Goal: Task Accomplishment & Management: Manage account settings

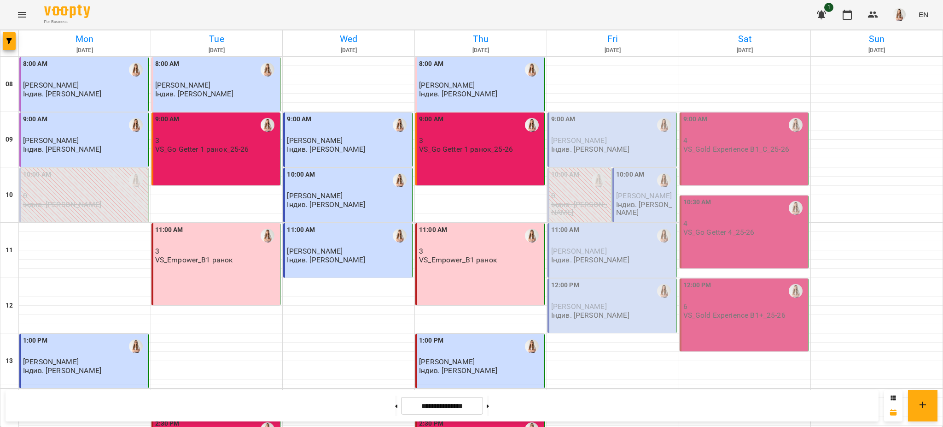
click at [638, 199] on p "[PERSON_NAME]" at bounding box center [645, 196] width 58 height 8
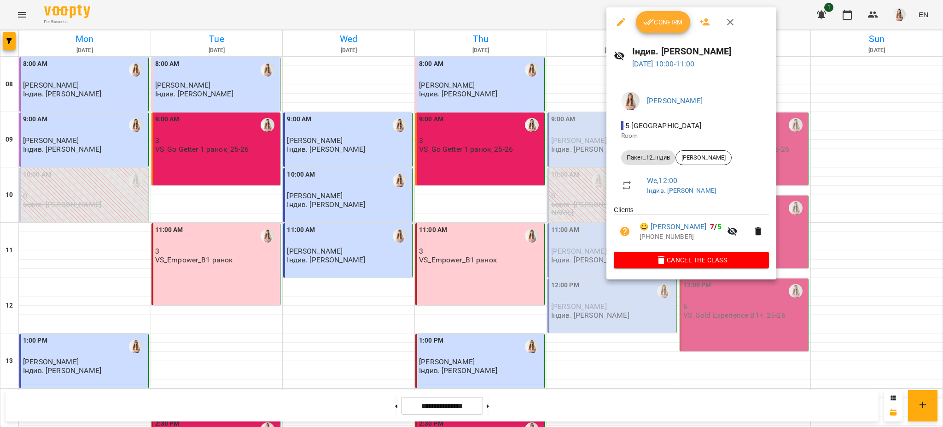
click at [587, 259] on div at bounding box center [471, 213] width 943 height 427
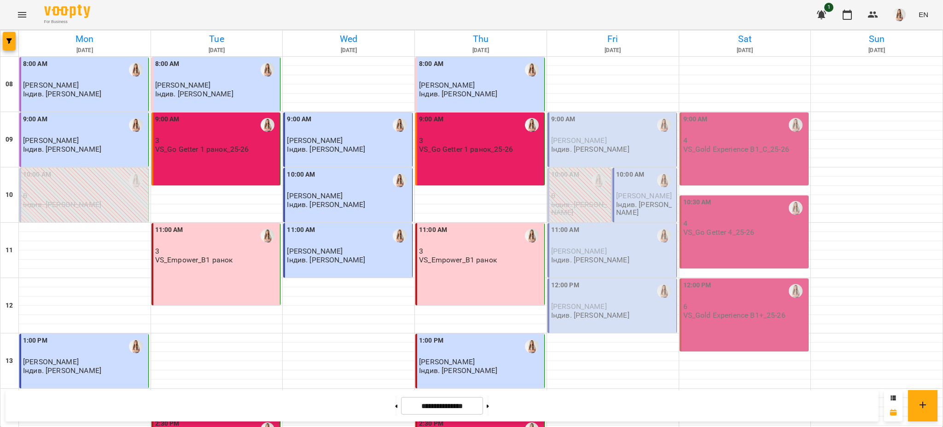
click at [578, 255] on span "[PERSON_NAME]" at bounding box center [579, 250] width 56 height 9
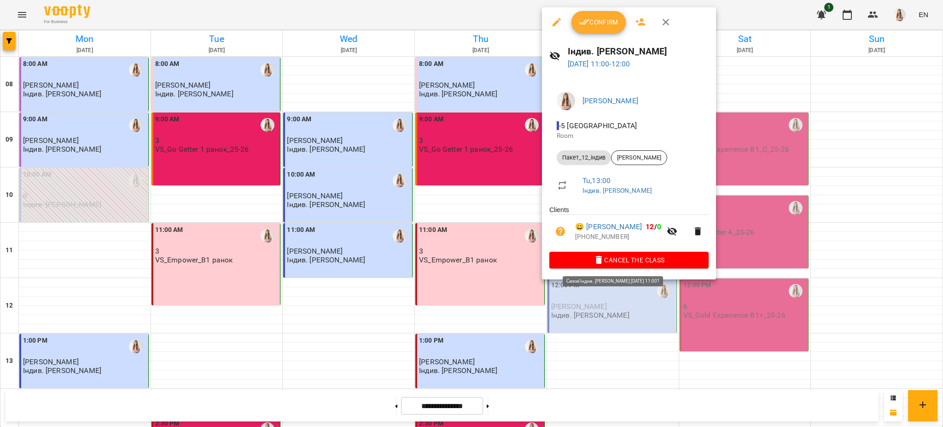
click at [610, 260] on span "Cancel the class" at bounding box center [629, 259] width 145 height 11
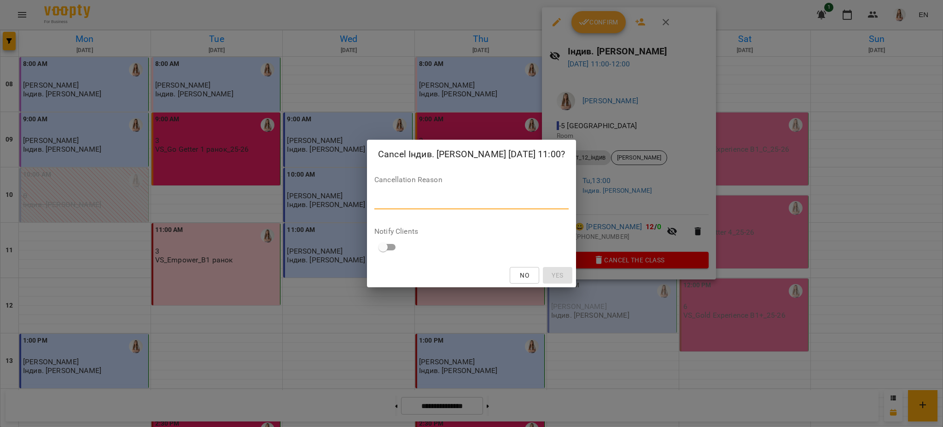
click at [480, 205] on textarea at bounding box center [471, 201] width 194 height 9
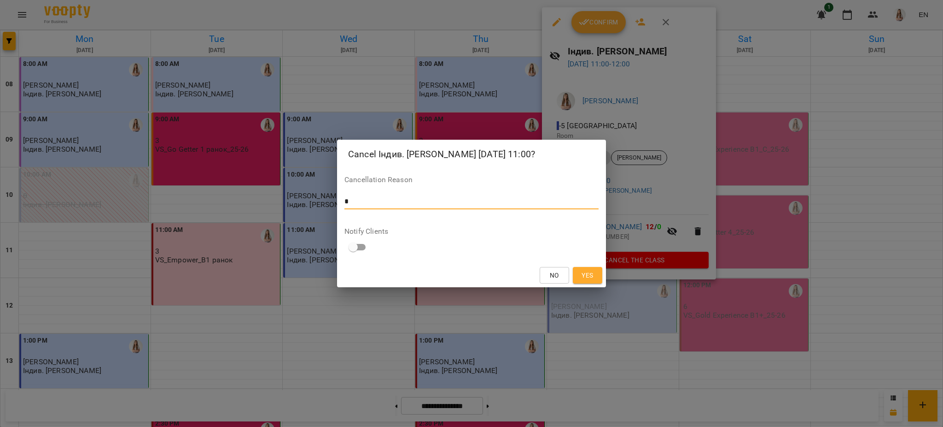
type textarea "*"
click at [587, 276] on span "Yes" at bounding box center [588, 274] width 12 height 11
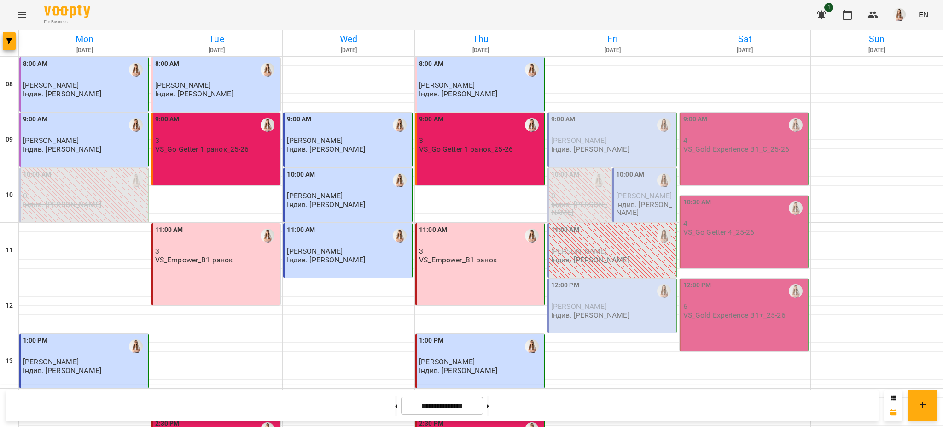
click at [598, 120] on div "9:00 AM" at bounding box center [612, 124] width 123 height 21
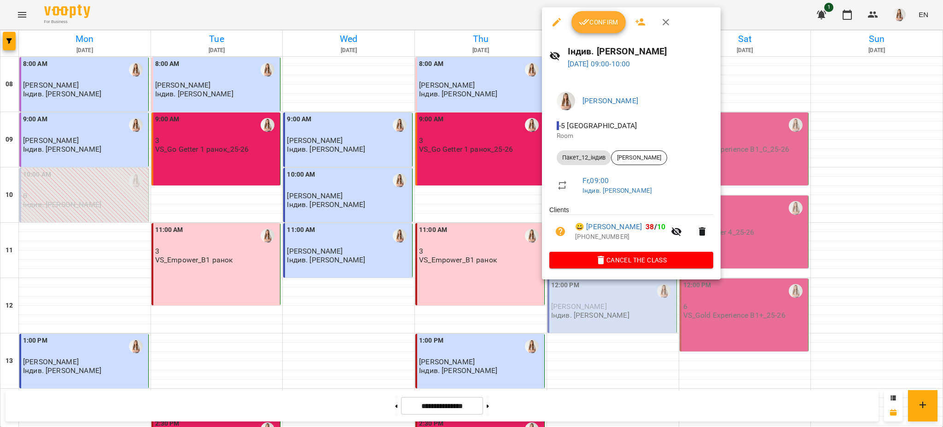
click at [596, 17] on span "Confirm" at bounding box center [599, 22] width 40 height 11
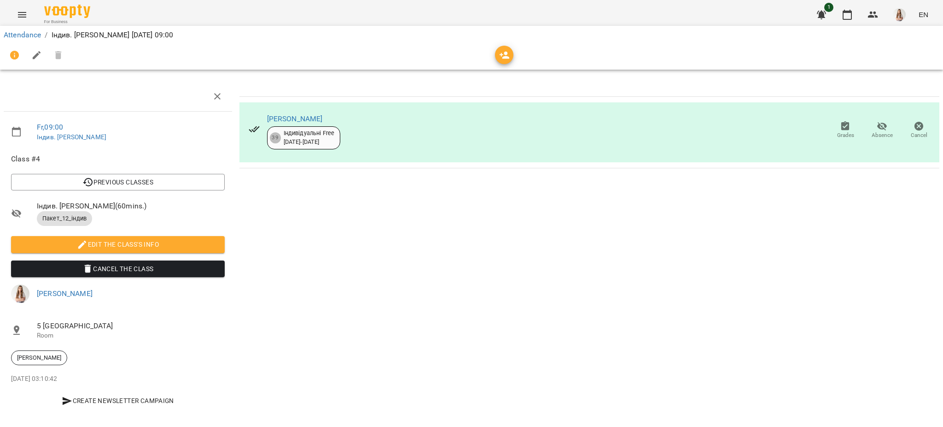
click at [34, 64] on button "button" at bounding box center [37, 55] width 22 height 22
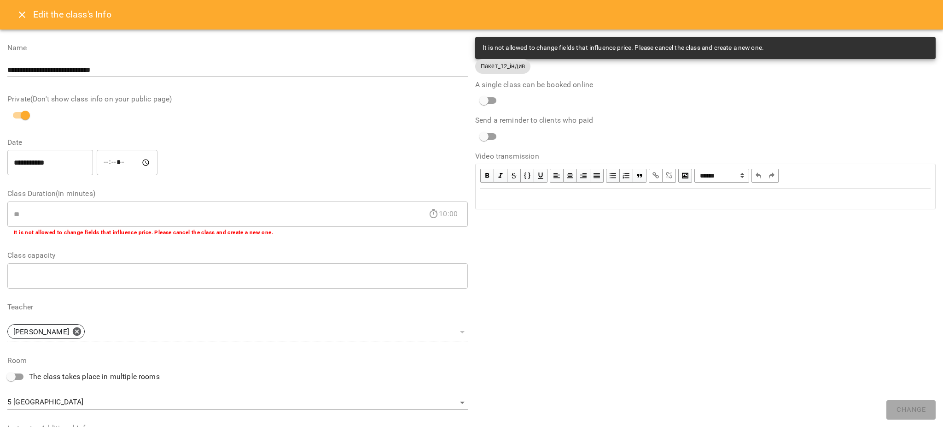
click at [489, 199] on div "Edit text" at bounding box center [705, 198] width 451 height 11
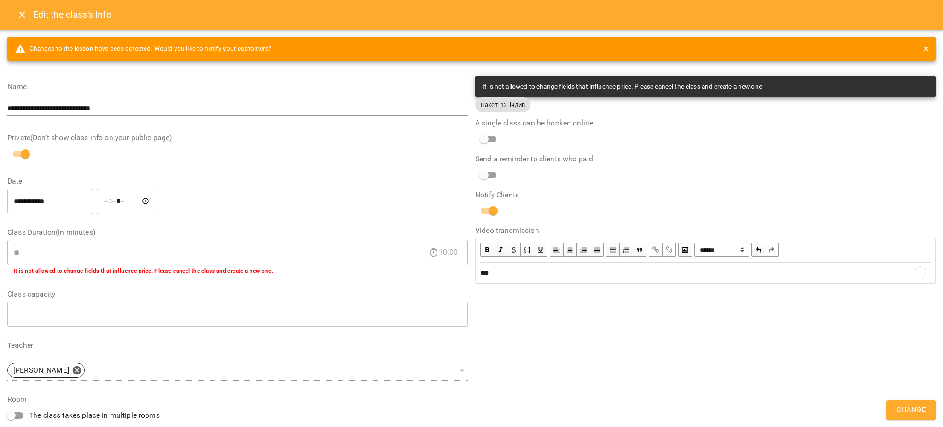
click at [907, 410] on span "Change" at bounding box center [911, 410] width 29 height 12
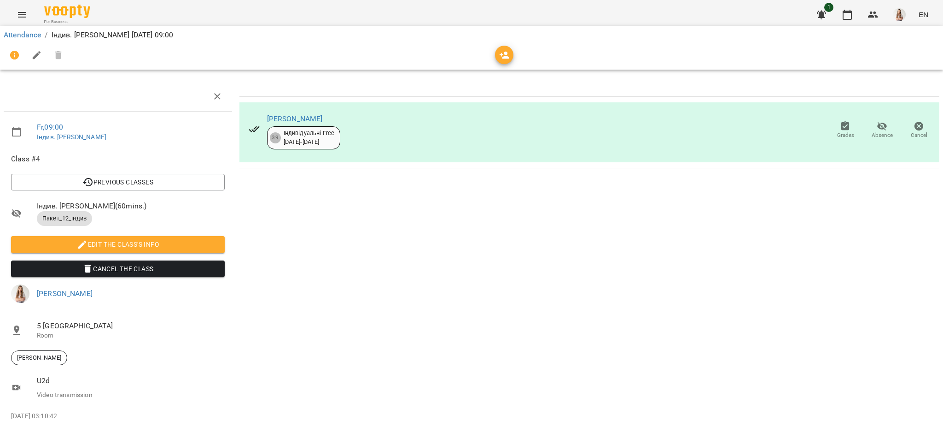
click at [21, 18] on icon "Menu" at bounding box center [22, 14] width 11 height 11
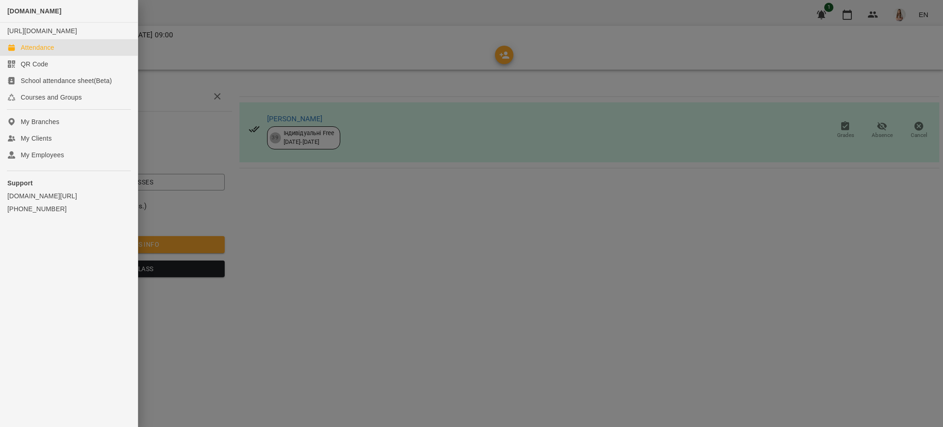
click at [32, 52] on div "Attendance" at bounding box center [38, 47] width 34 height 9
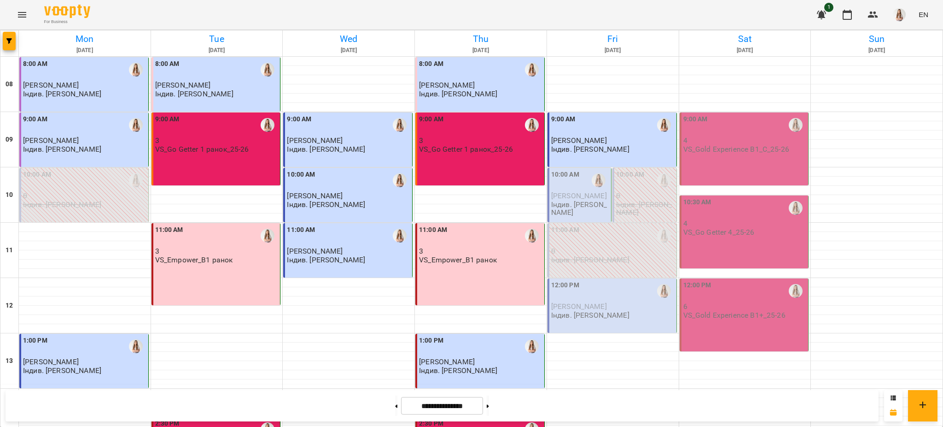
click at [571, 189] on div "10:00 AM" at bounding box center [565, 180] width 28 height 21
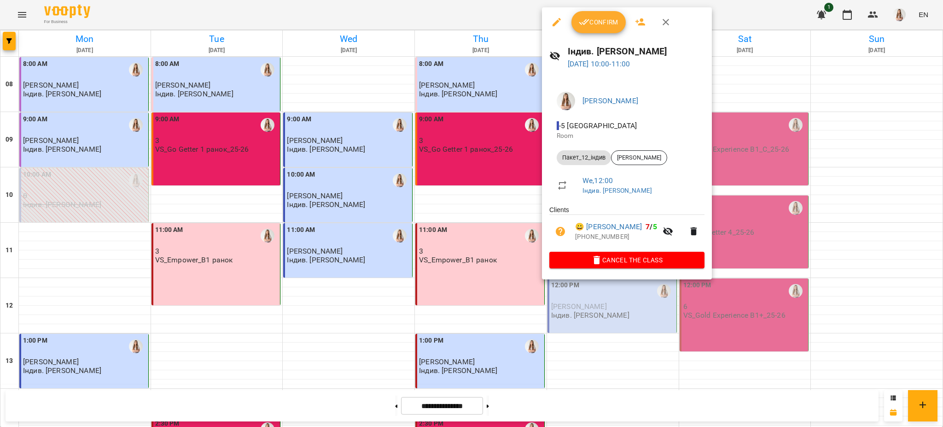
click at [555, 17] on icon "button" at bounding box center [556, 22] width 11 height 11
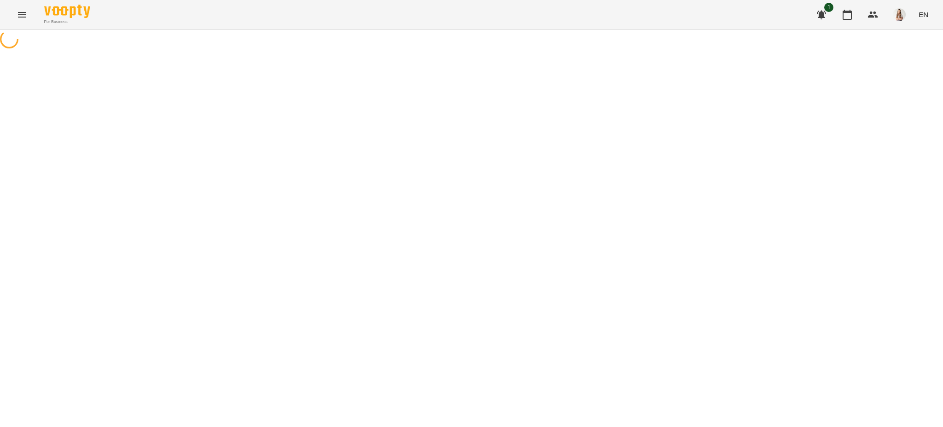
select select "**********"
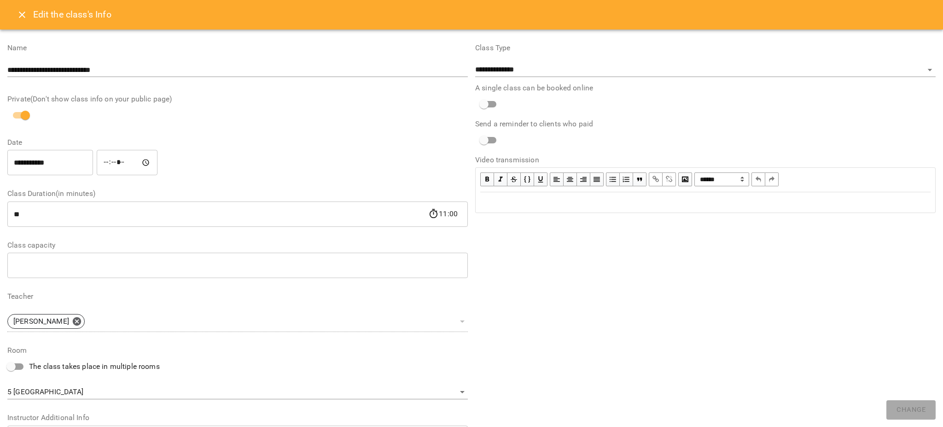
click at [574, 299] on div "**********" at bounding box center [706, 283] width 468 height 500
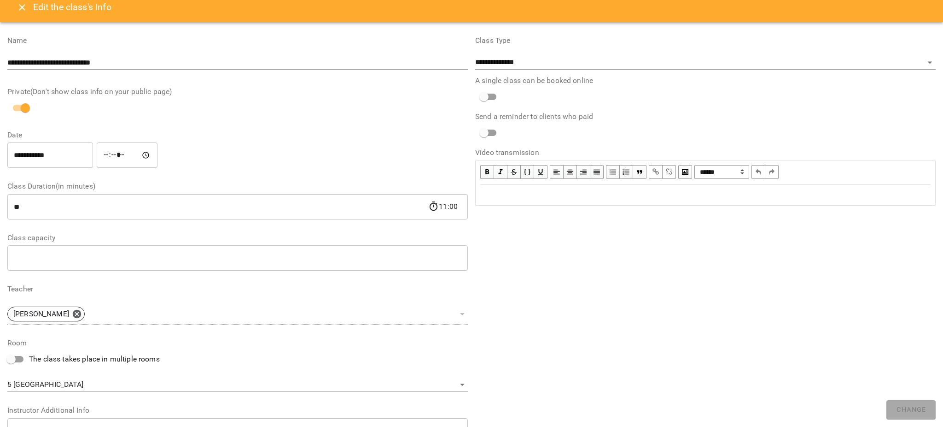
scroll to position [5, 0]
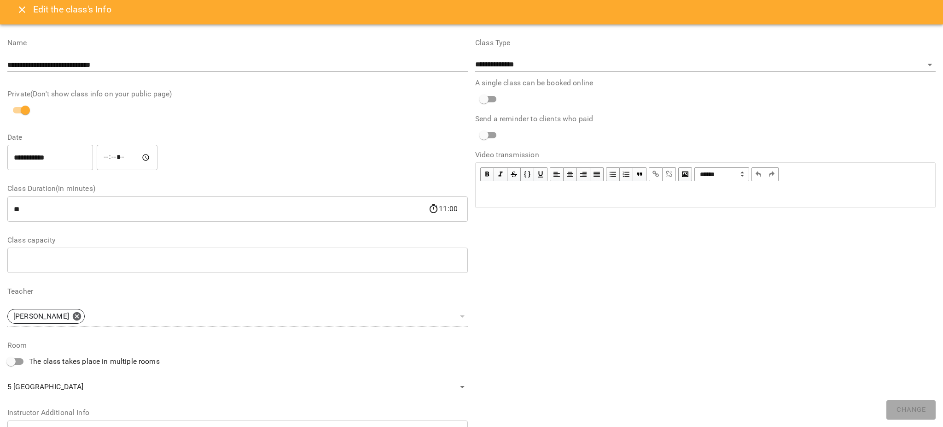
click at [23, 165] on input "**********" at bounding box center [50, 158] width 86 height 26
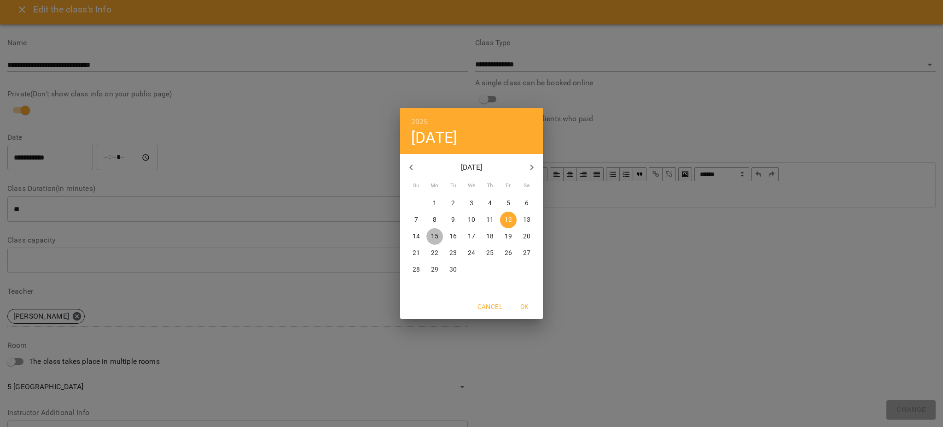
click at [433, 236] on p "15" at bounding box center [434, 236] width 7 height 9
type input "**********"
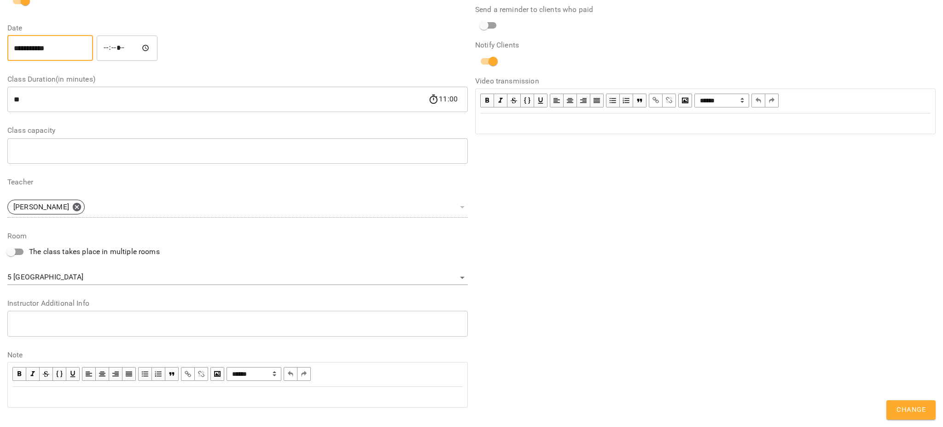
scroll to position [166, 0]
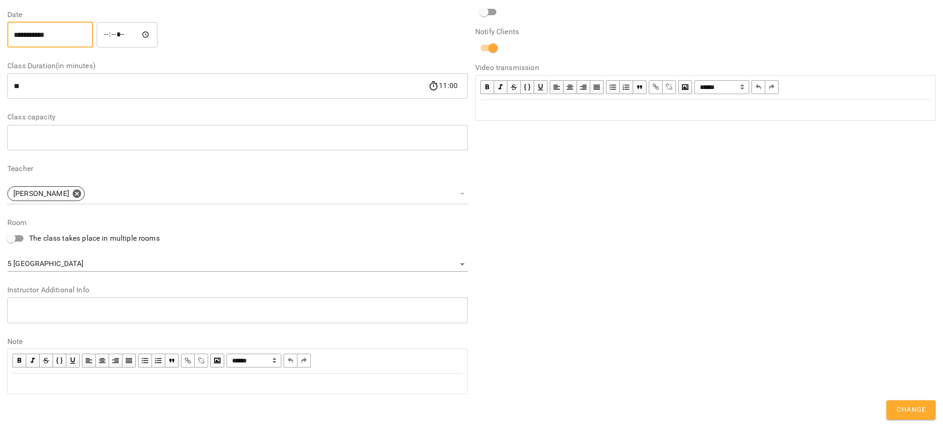
click at [906, 408] on span "Change" at bounding box center [911, 410] width 29 height 12
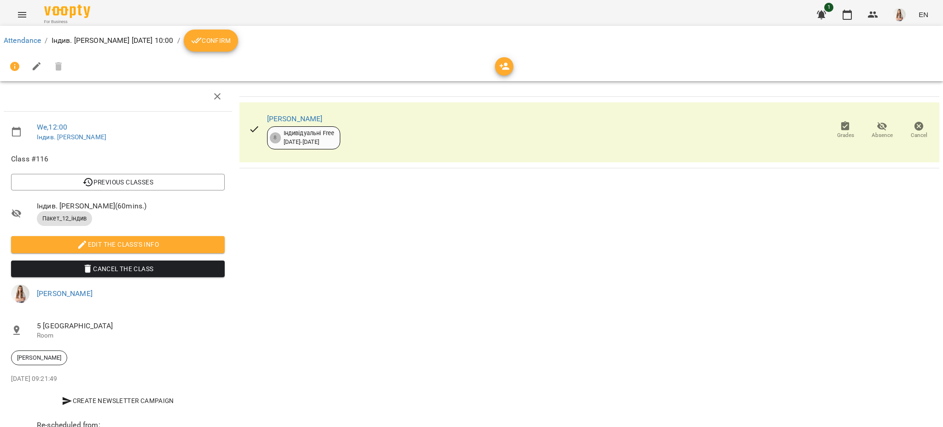
click at [25, 6] on button "Menu" at bounding box center [22, 15] width 22 height 22
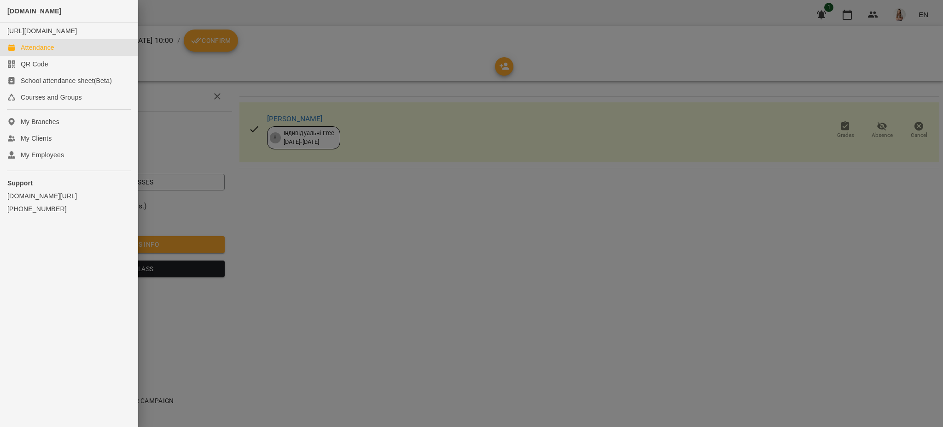
click at [40, 52] on div "Attendance" at bounding box center [38, 47] width 34 height 9
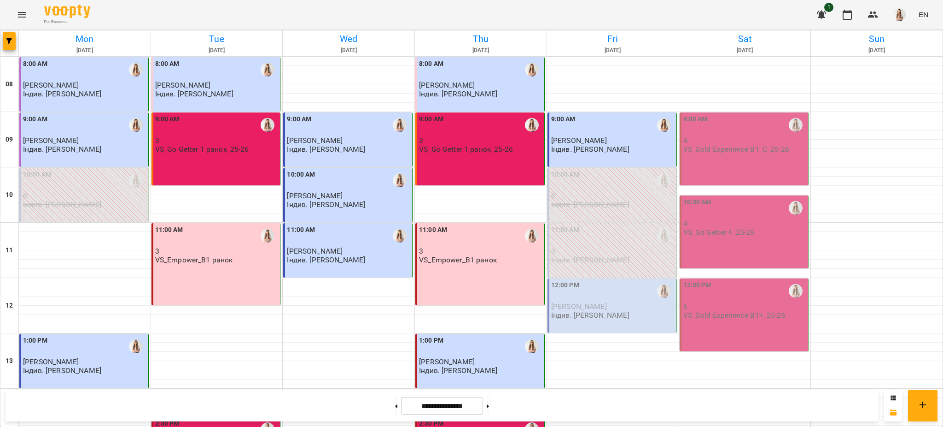
scroll to position [369, 0]
click at [8, 41] on icon "button" at bounding box center [9, 41] width 6 height 6
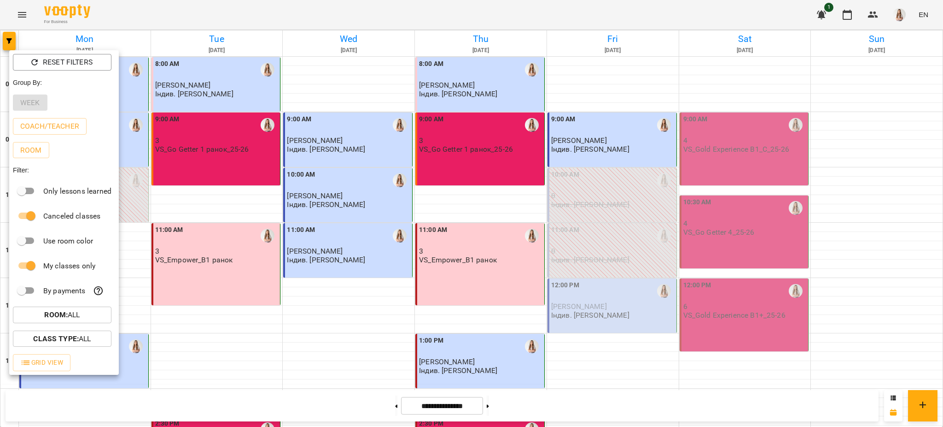
click at [418, 175] on div at bounding box center [471, 213] width 943 height 427
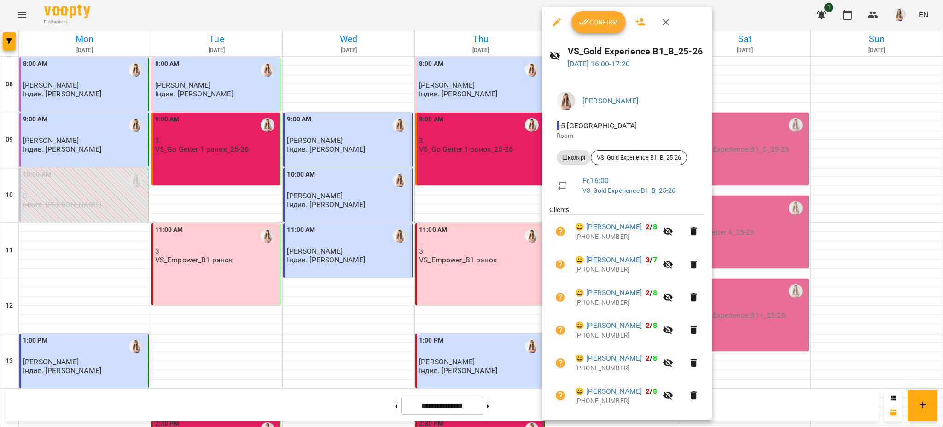
click at [3, 36] on div at bounding box center [471, 213] width 943 height 427
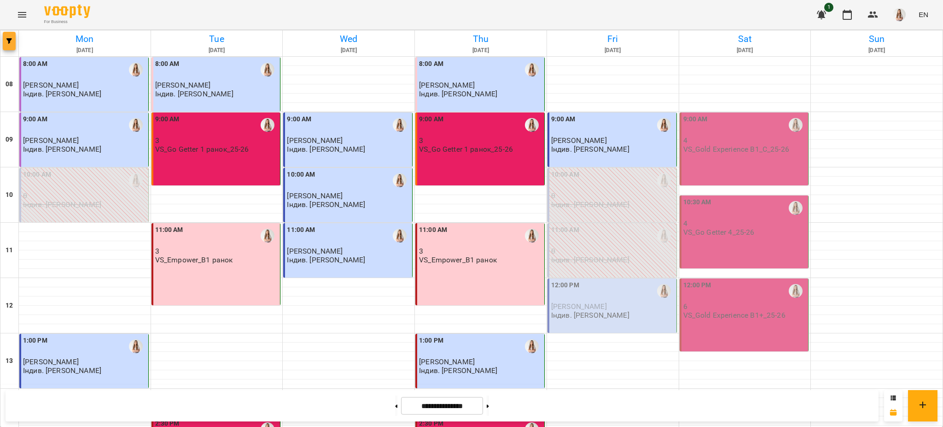
click at [8, 34] on button "button" at bounding box center [9, 41] width 13 height 18
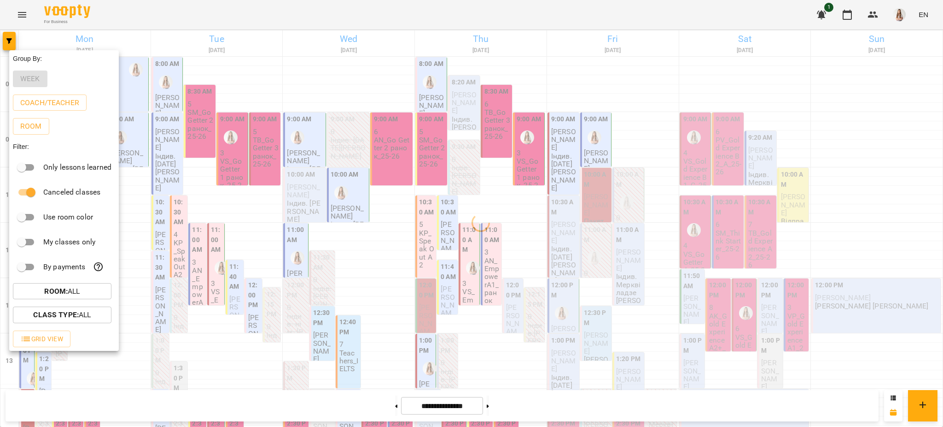
click at [600, 38] on div at bounding box center [471, 213] width 943 height 427
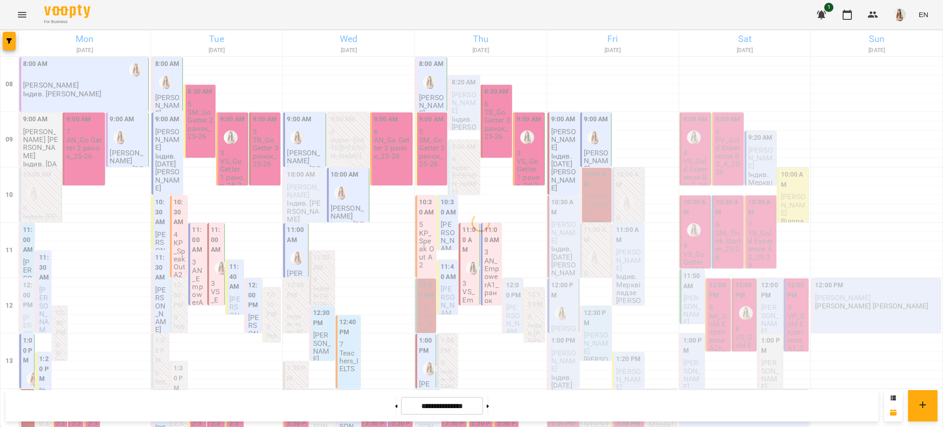
click at [615, 37] on div "Group By: Week Coach/Teacher Room Filter: Only lessons learned Canceled classes…" at bounding box center [471, 213] width 943 height 427
click at [606, 39] on h6 "Fri" at bounding box center [613, 39] width 129 height 14
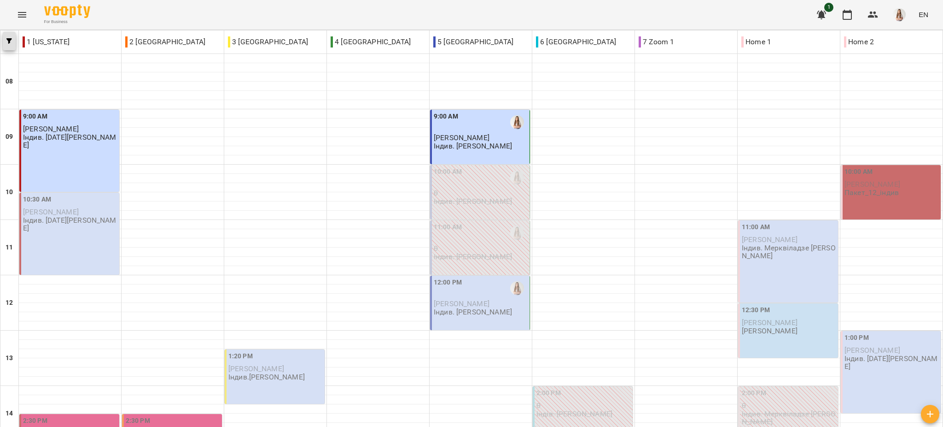
click at [3, 39] on span "button" at bounding box center [9, 41] width 13 height 6
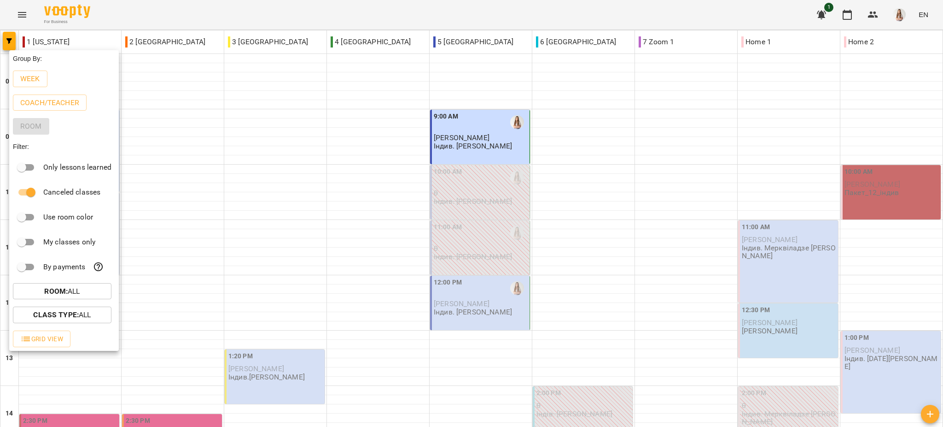
click at [22, 239] on div "My classes only" at bounding box center [64, 241] width 110 height 25
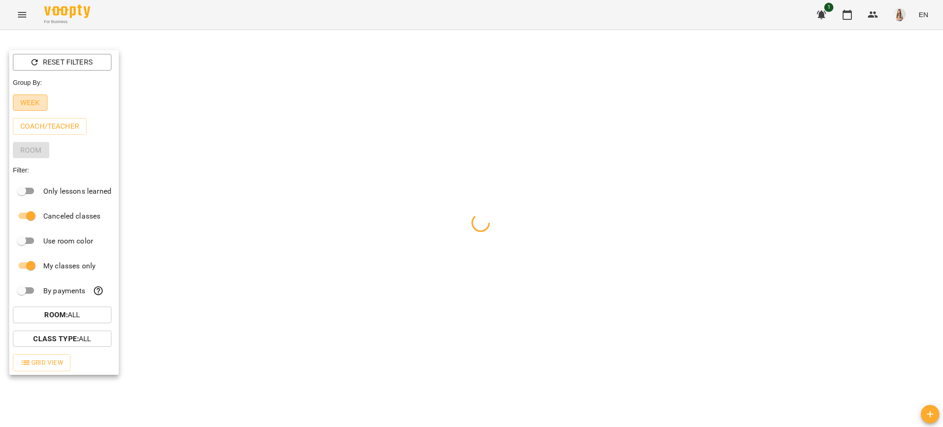
click at [38, 99] on p "Week" at bounding box center [30, 102] width 20 height 11
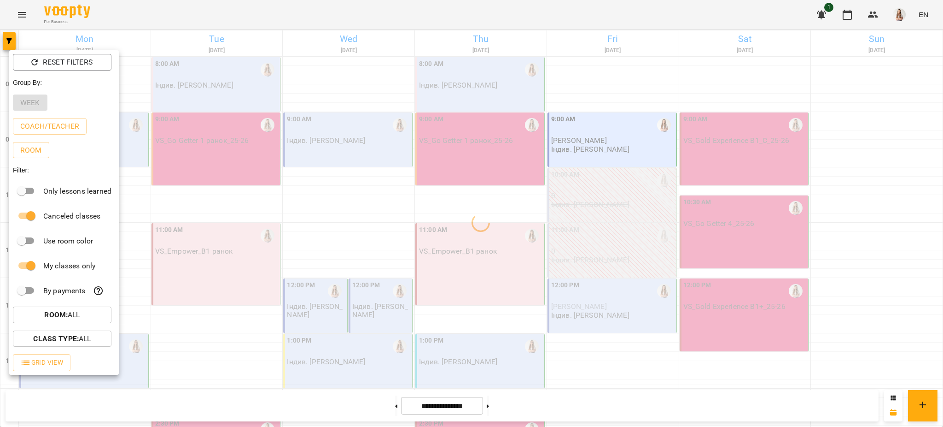
click at [163, 19] on div at bounding box center [471, 213] width 943 height 427
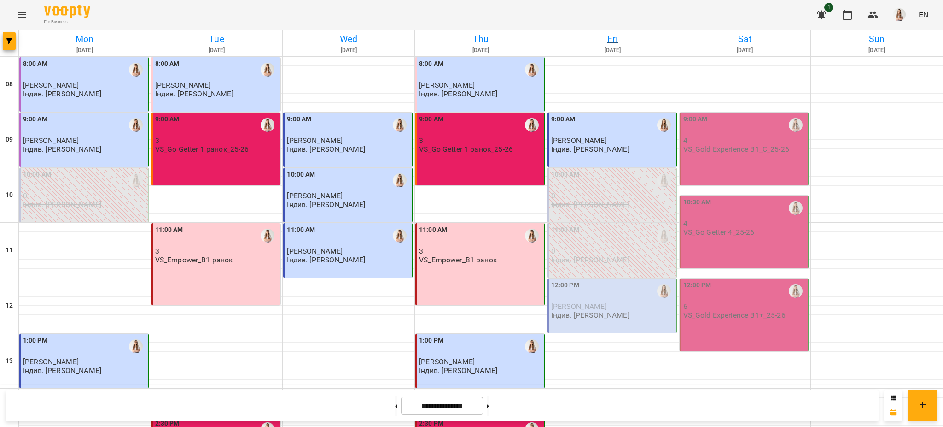
scroll to position [184, 0]
click at [598, 311] on p "Індив. [PERSON_NAME]" at bounding box center [590, 315] width 78 height 8
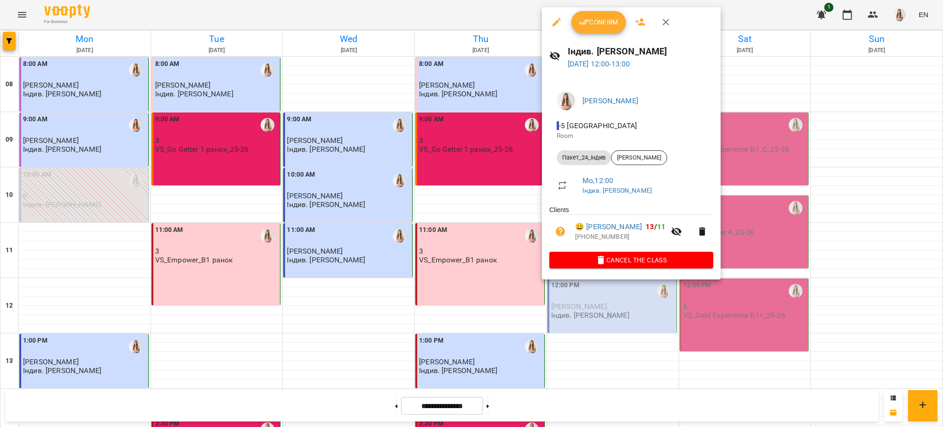
click at [591, 13] on button "Confirm" at bounding box center [599, 22] width 54 height 22
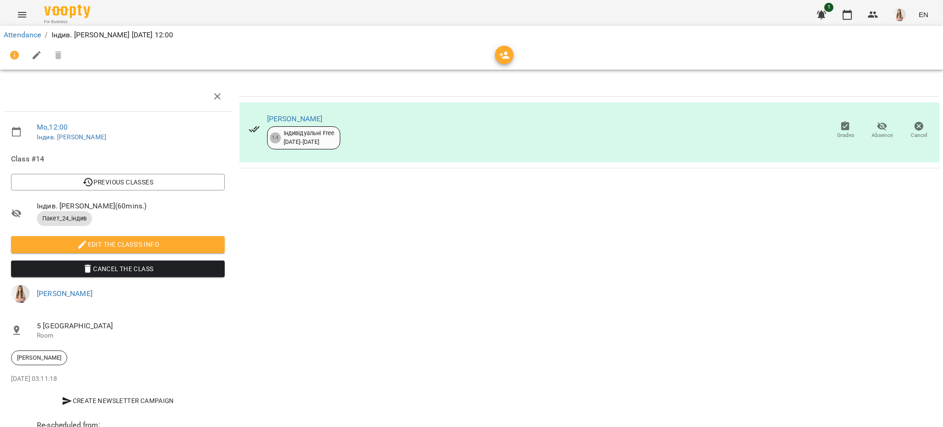
click at [39, 53] on icon "button" at bounding box center [36, 55] width 11 height 11
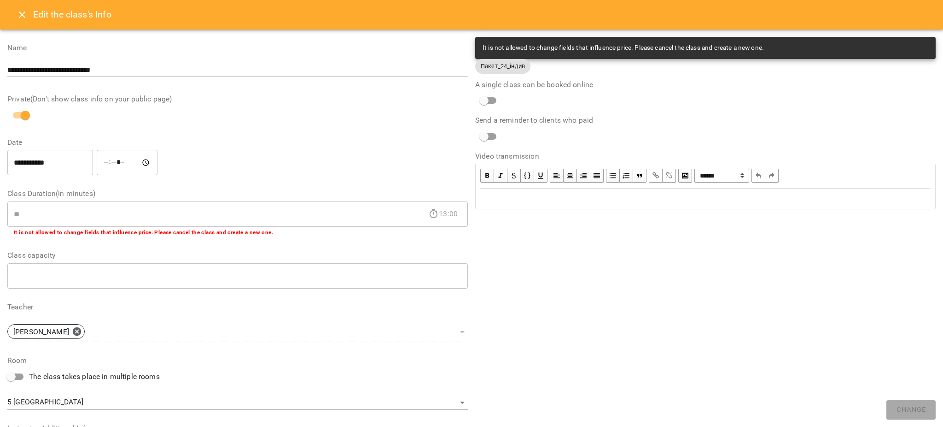
click at [664, 201] on div "Edit text" at bounding box center [705, 198] width 451 height 11
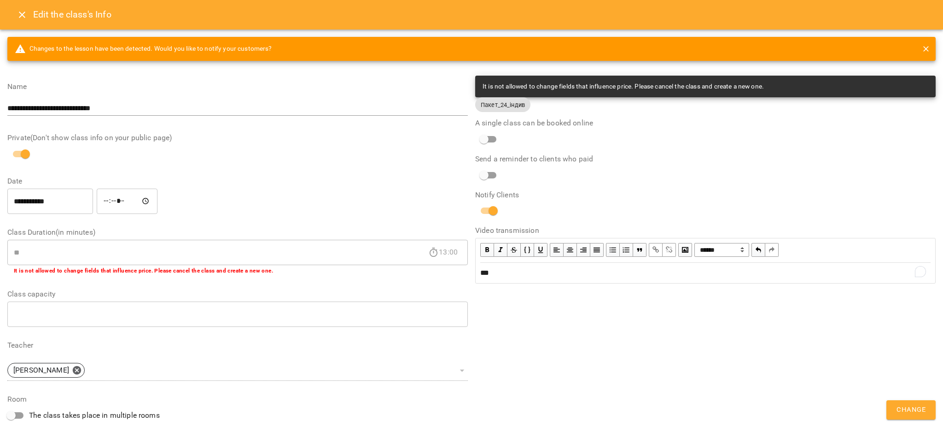
click at [926, 411] on button "Change" at bounding box center [911, 409] width 49 height 19
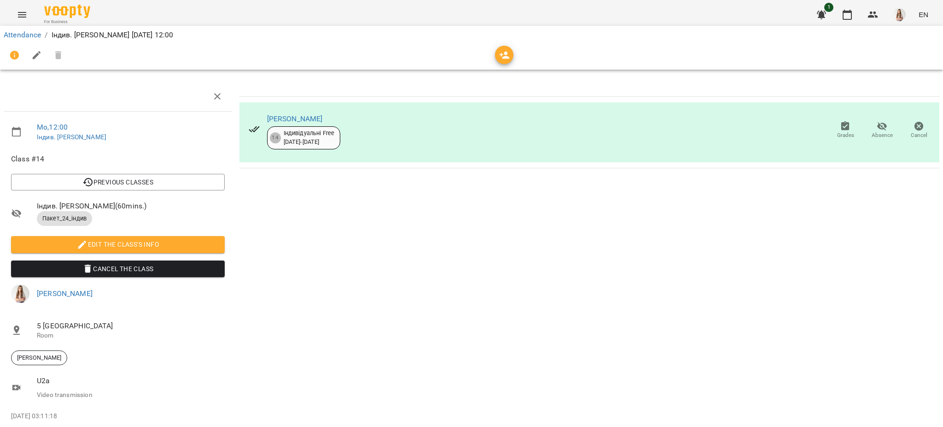
click at [13, 18] on button "Menu" at bounding box center [22, 15] width 22 height 22
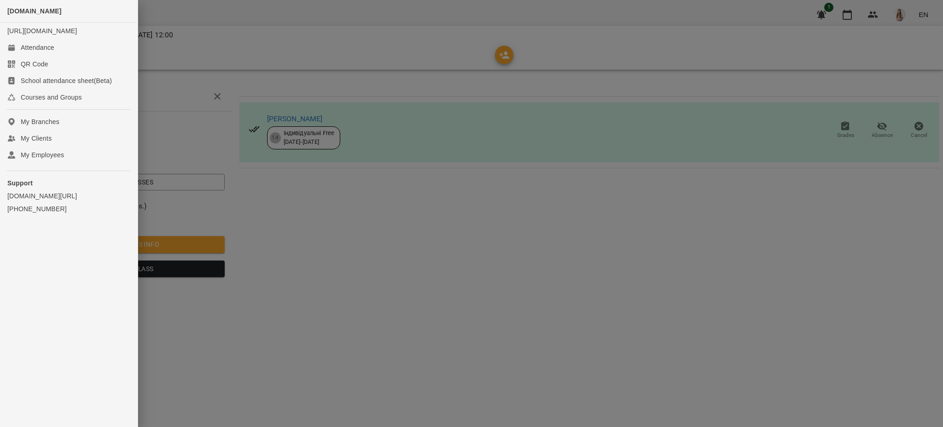
click at [24, 18] on div "[DOMAIN_NAME]" at bounding box center [69, 11] width 138 height 23
click at [23, 163] on link "My Employees" at bounding box center [69, 154] width 138 height 17
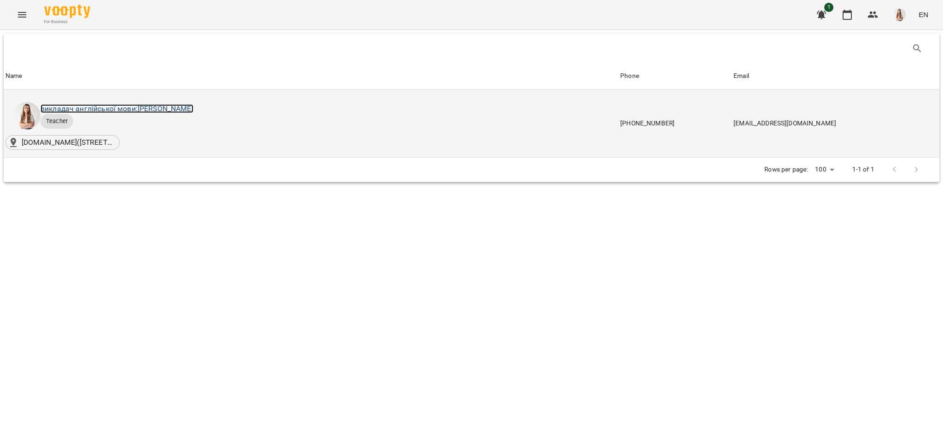
click at [170, 108] on link "викладач англійської мови: [PERSON_NAME]" at bounding box center [117, 108] width 153 height 9
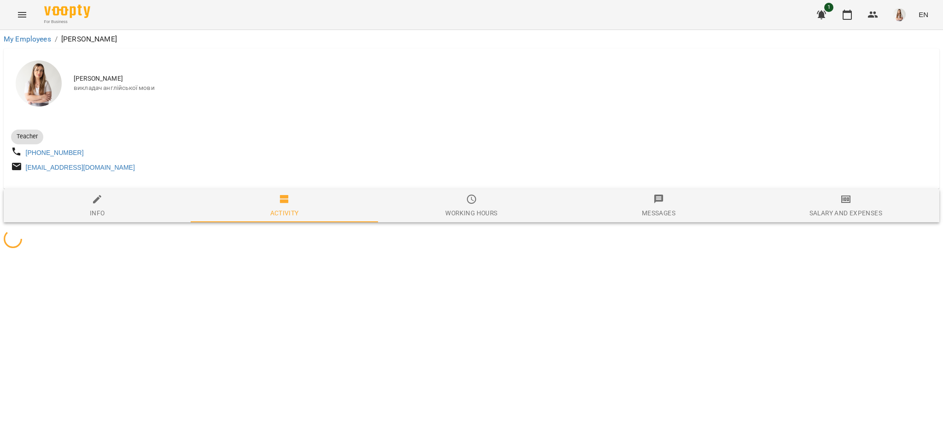
click at [850, 205] on icon "button" at bounding box center [846, 198] width 11 height 11
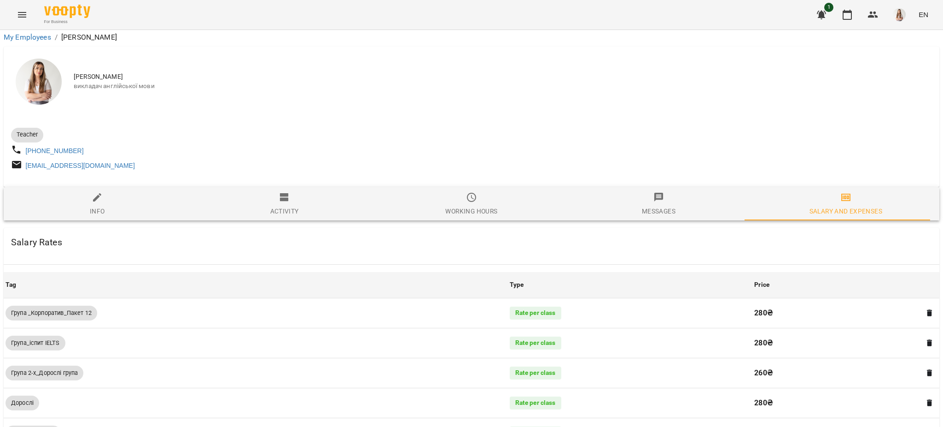
scroll to position [661, 0]
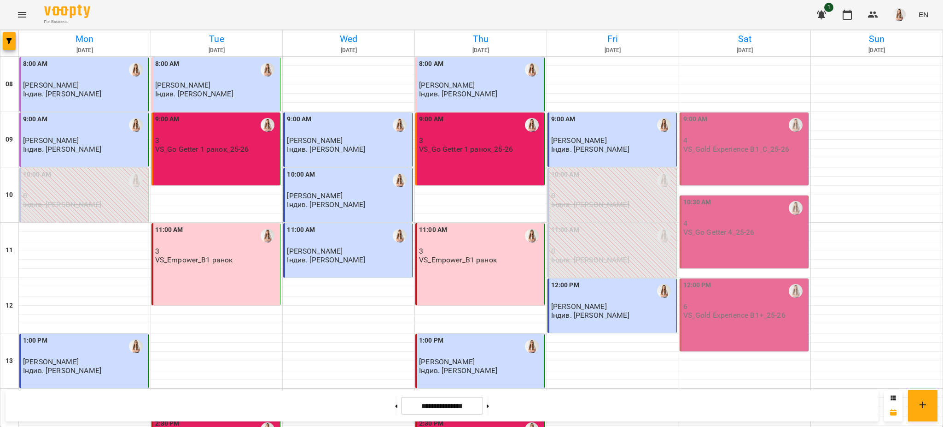
scroll to position [123, 0]
click at [17, 11] on icon "Menu" at bounding box center [22, 14] width 11 height 11
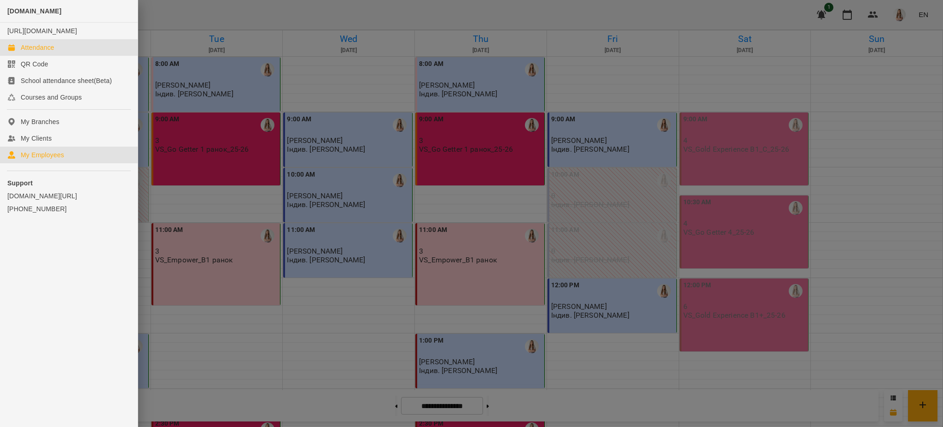
click at [30, 158] on link "My Employees" at bounding box center [69, 154] width 138 height 17
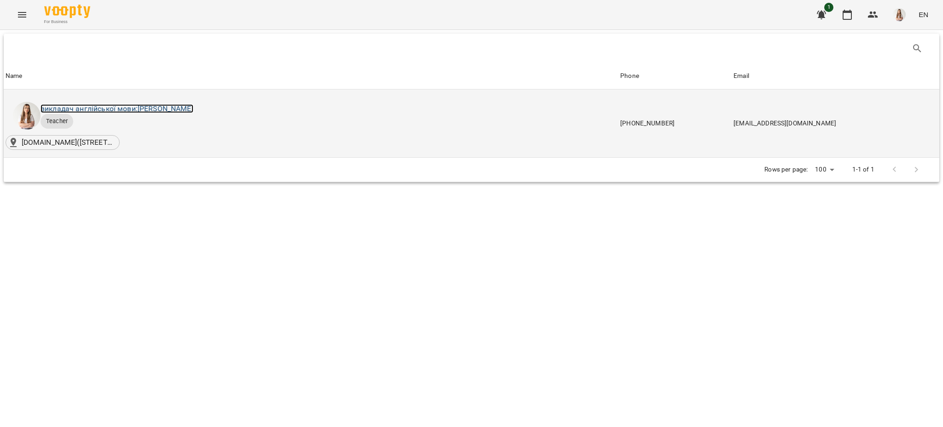
click at [143, 108] on link "викладач англійської мови: [PERSON_NAME]" at bounding box center [117, 108] width 153 height 9
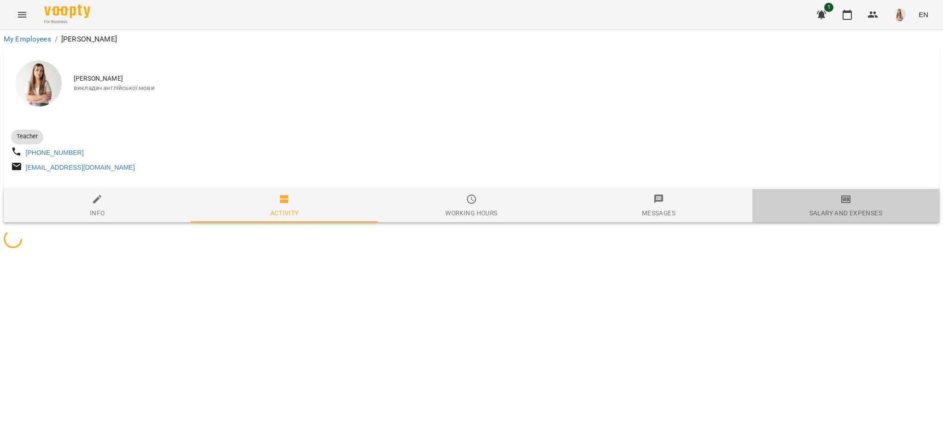
click at [829, 213] on div "Salary and Expenses" at bounding box center [846, 212] width 73 height 11
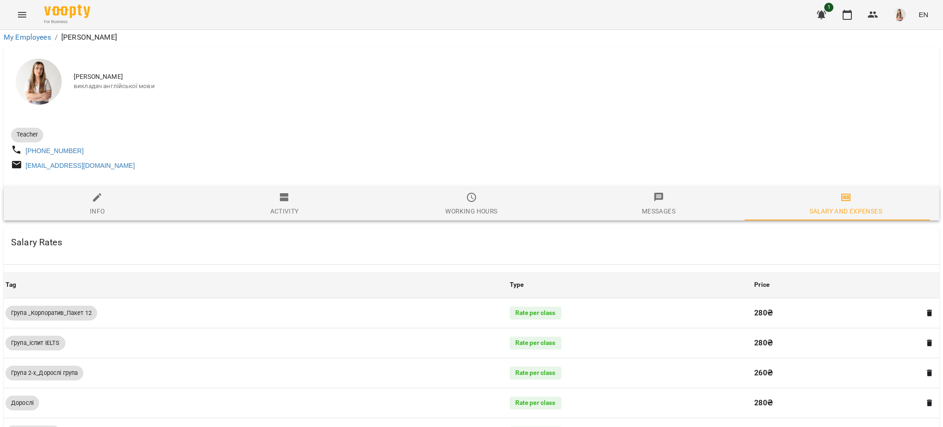
scroll to position [553, 0]
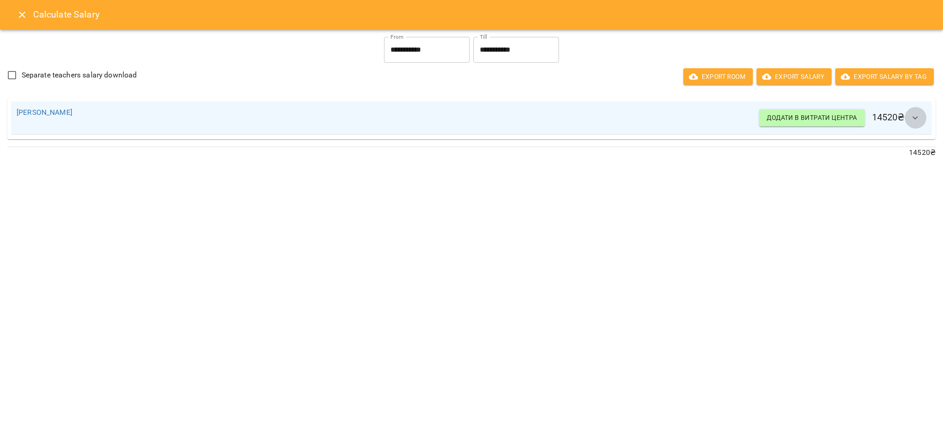
click at [909, 119] on button "button" at bounding box center [916, 118] width 22 height 22
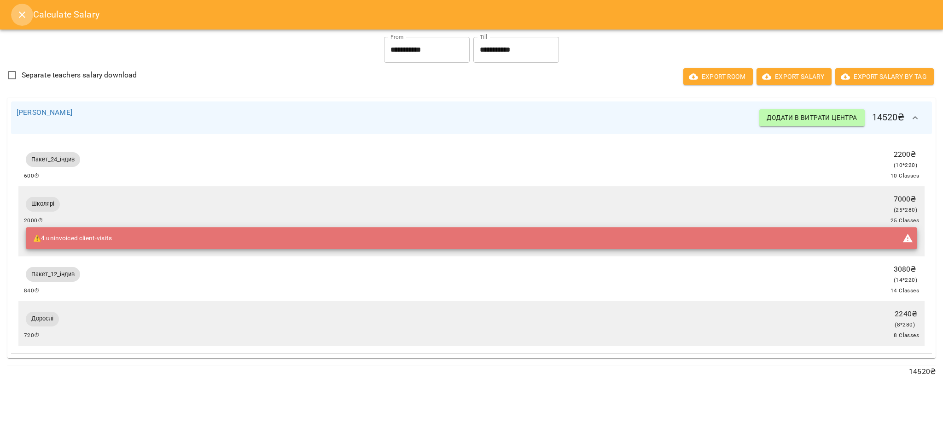
click at [18, 13] on icon "Close" at bounding box center [22, 14] width 11 height 11
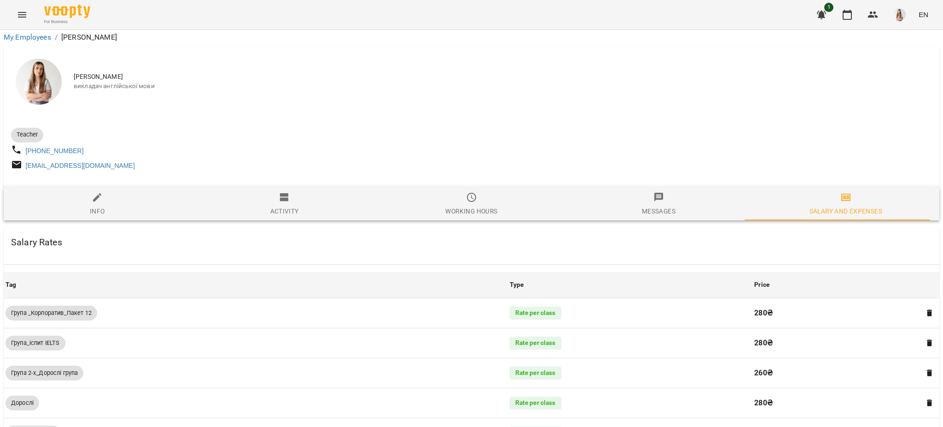
click at [20, 17] on icon "Menu" at bounding box center [22, 15] width 8 height 6
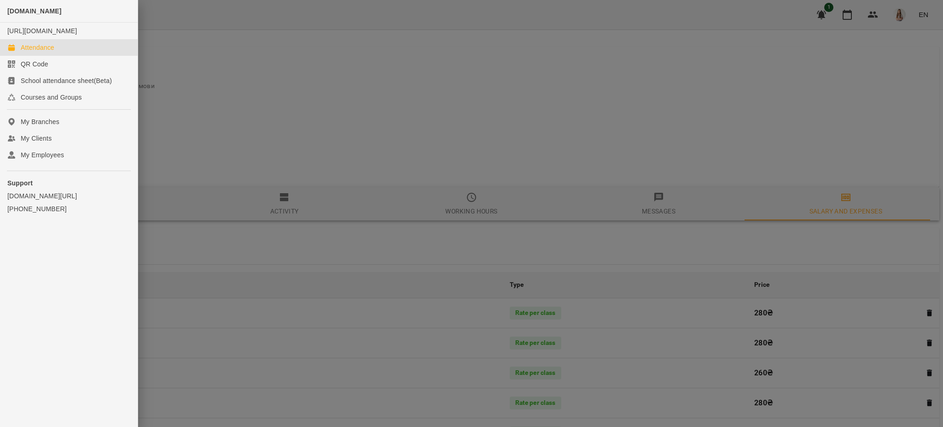
click at [41, 52] on div "Attendance" at bounding box center [38, 47] width 34 height 9
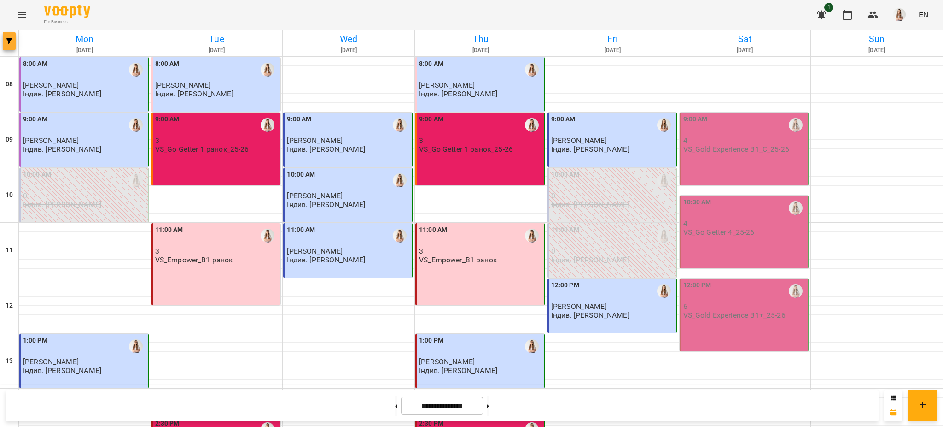
click at [11, 39] on icon "button" at bounding box center [9, 41] width 6 height 6
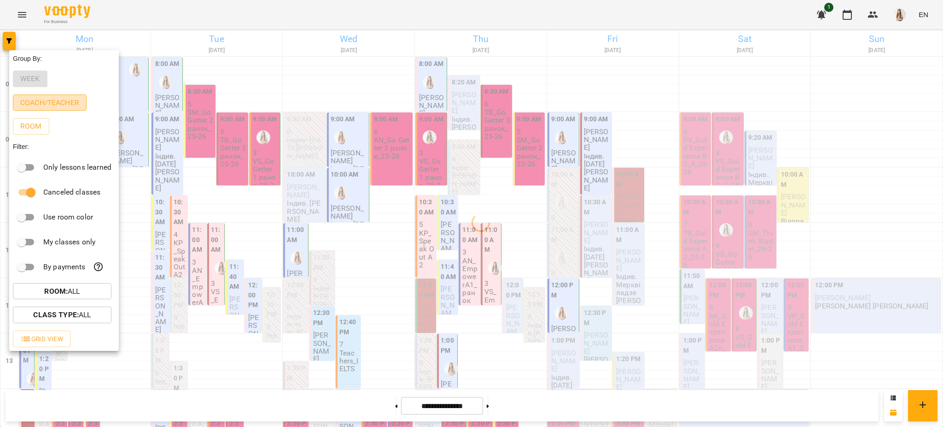
click at [59, 106] on p "Coach/Teacher" at bounding box center [49, 102] width 59 height 11
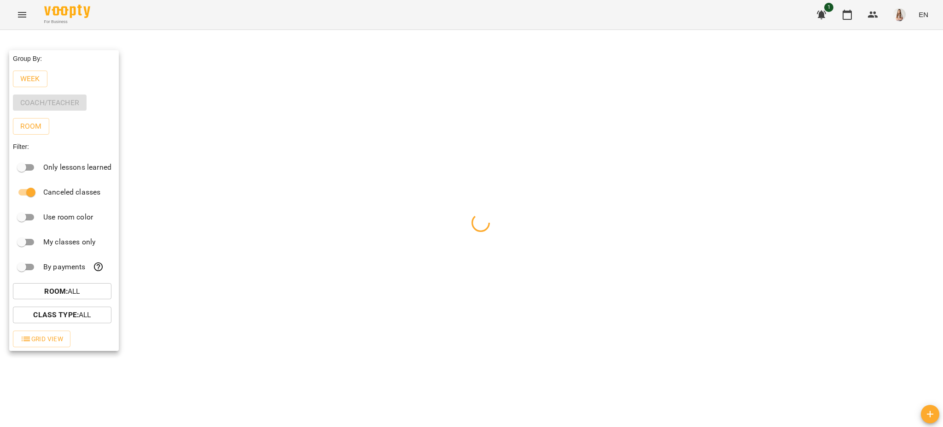
click at [198, 18] on div at bounding box center [471, 213] width 943 height 427
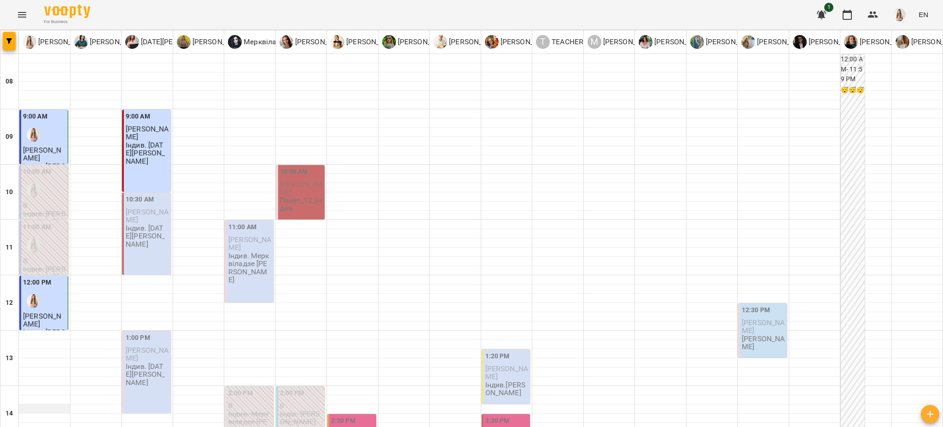
scroll to position [407, 0]
click at [4, 45] on button "button" at bounding box center [9, 41] width 13 height 18
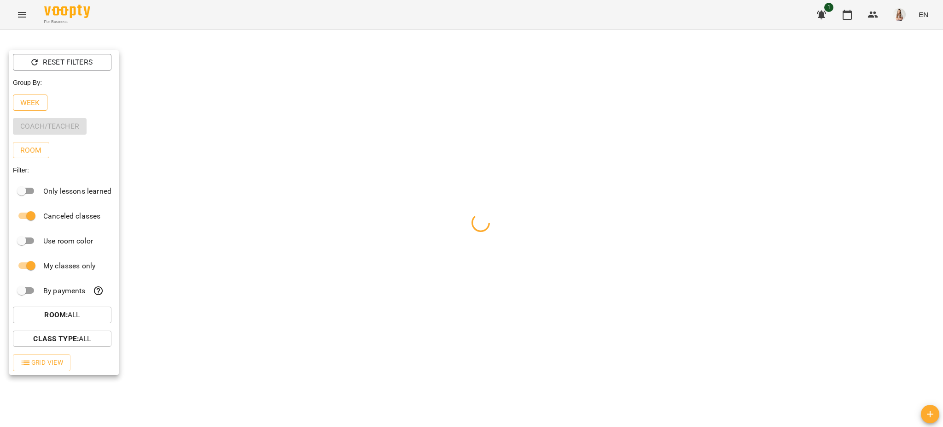
click at [29, 104] on p "Week" at bounding box center [30, 102] width 20 height 11
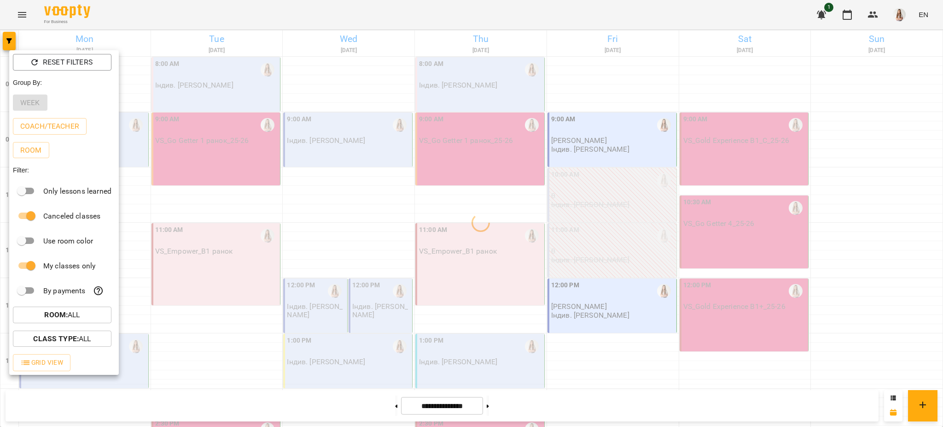
click at [241, 13] on div at bounding box center [471, 213] width 943 height 427
